Goal: Complete application form

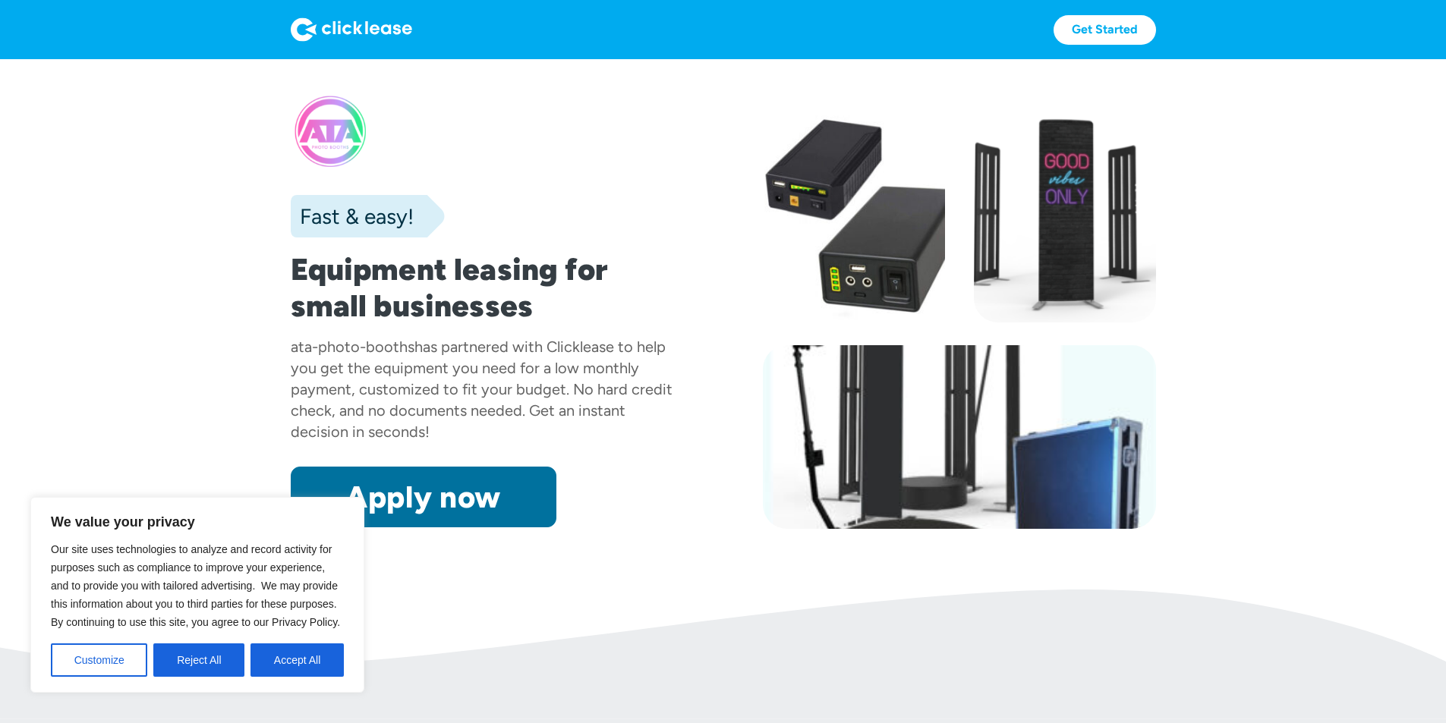
click at [430, 527] on link "Apply now" at bounding box center [424, 497] width 266 height 61
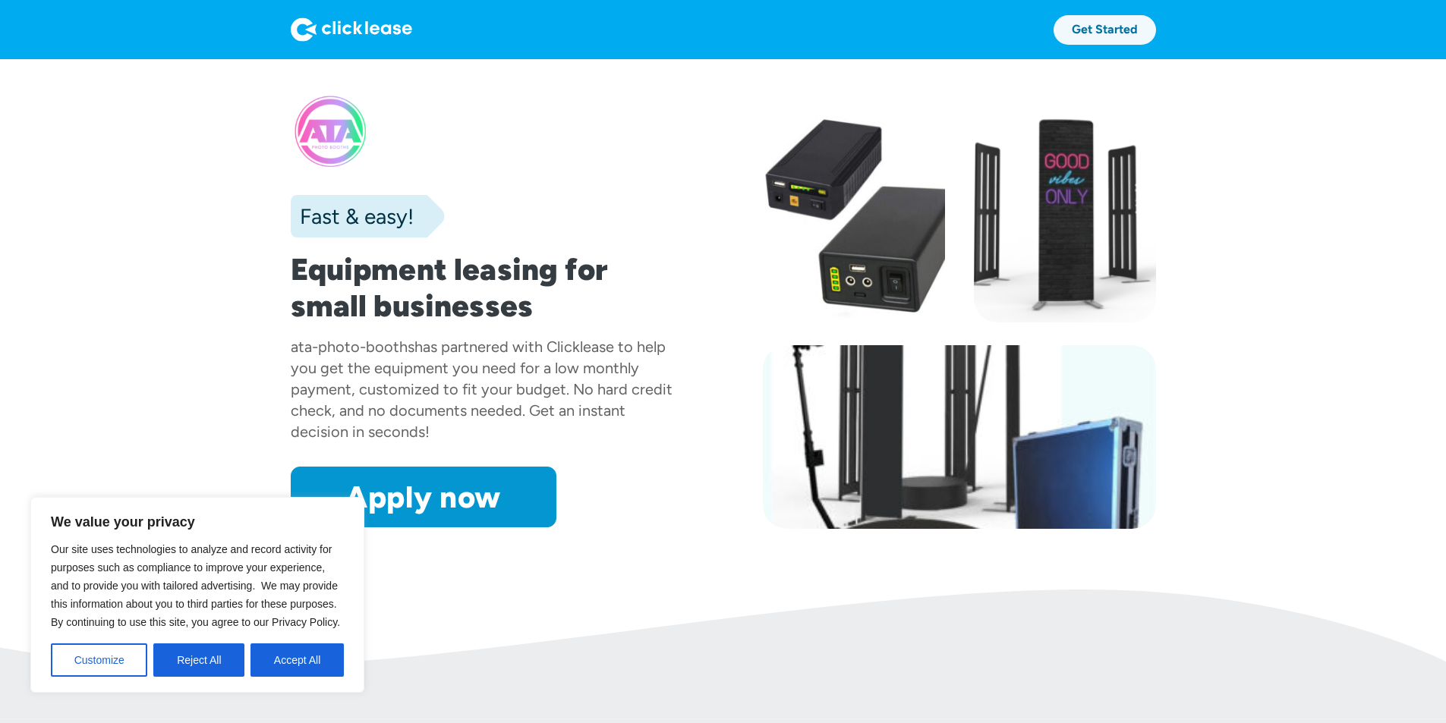
click at [1156, 39] on link "Get Started" at bounding box center [1104, 30] width 102 height 30
